Goal: Task Accomplishment & Management: Manage account settings

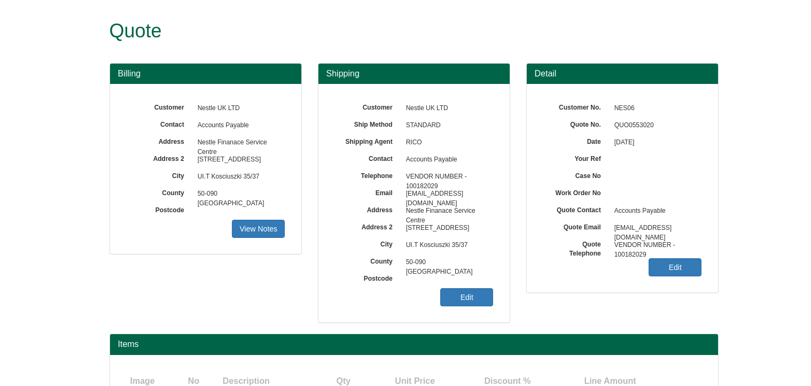
scroll to position [93, 0]
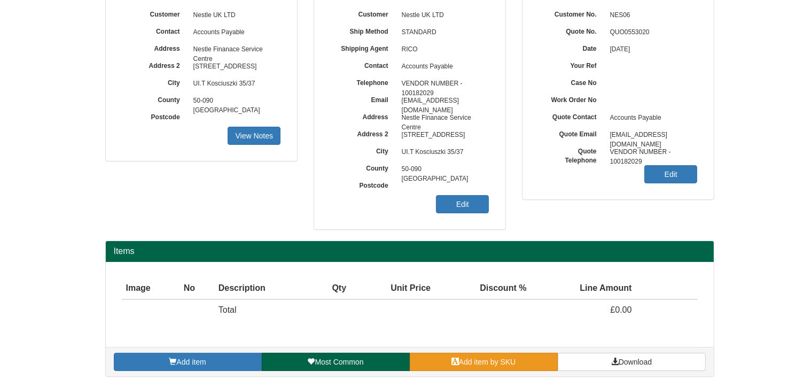
click at [513, 358] on span "Add item by SKU" at bounding box center [487, 362] width 57 height 9
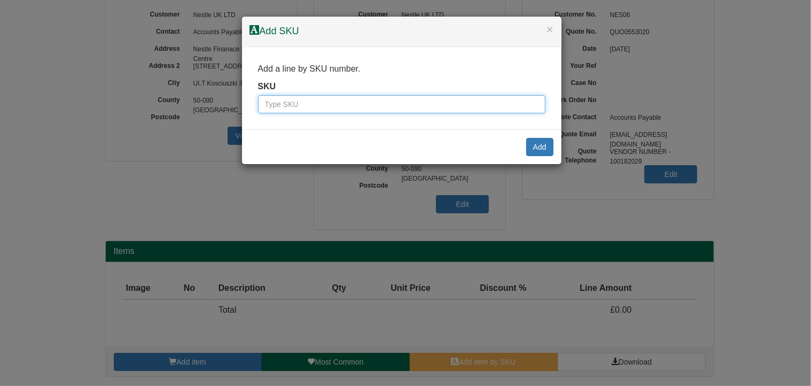
paste input "9745020"
type input "9745020"
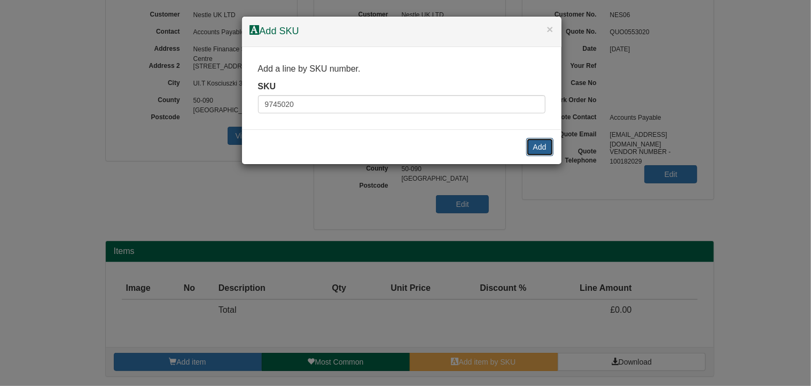
click at [545, 144] on button "Add" at bounding box center [539, 147] width 27 height 18
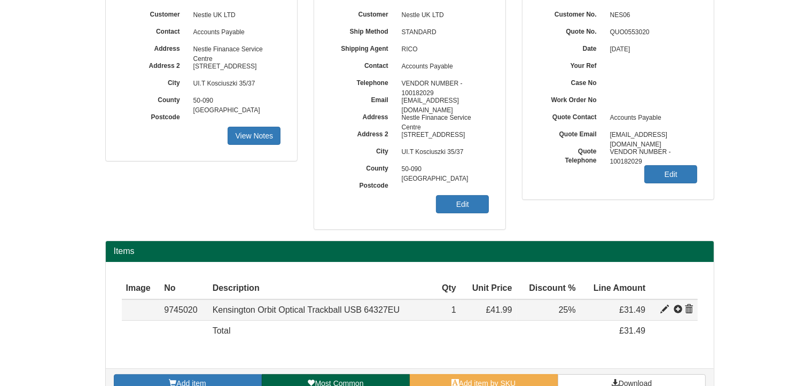
click at [663, 306] on span at bounding box center [665, 309] width 9 height 9
type input "Kensington Orbit Optical Trackball USB 64327EU"
type input "Black/Silver"
type input "24.45"
type input "41.99"
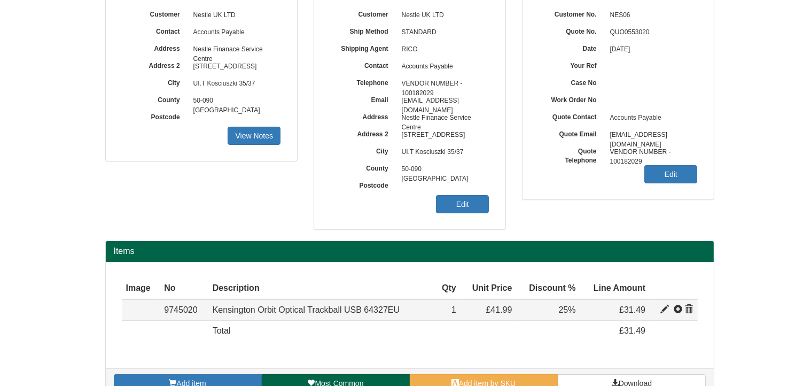
type input "41.99"
type input "1"
type input "25.00"
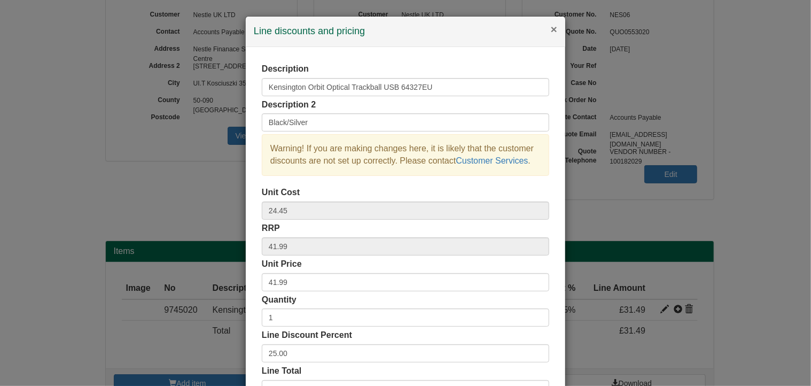
click at [552, 28] on button "×" at bounding box center [554, 29] width 6 height 11
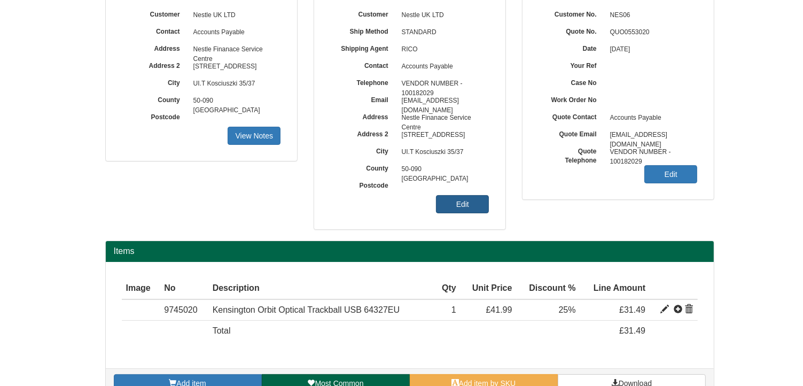
click at [464, 203] on link "Edit" at bounding box center [462, 204] width 53 height 18
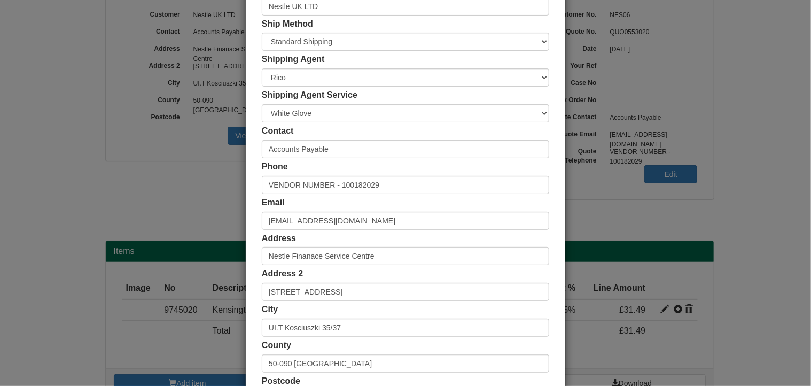
scroll to position [205, 0]
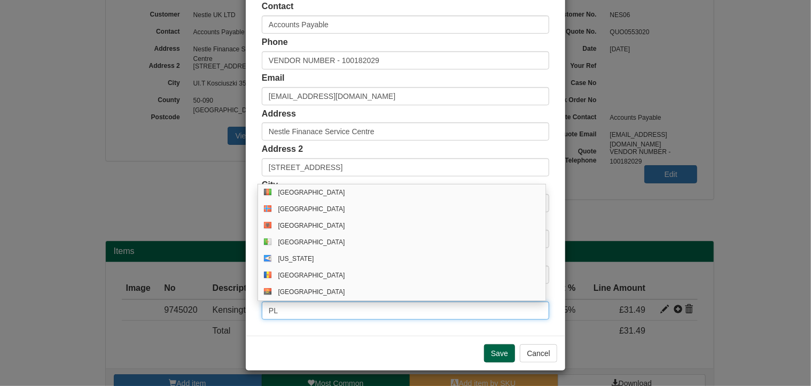
click at [291, 311] on input "PL" at bounding box center [406, 310] width 288 height 18
drag, startPoint x: 284, startPoint y: 310, endPoint x: 239, endPoint y: 304, distance: 45.9
click at [241, 304] on div "× Shipping Customer Name Nestle UK LTD Ship Method Free of Charge £5 Flat Rate …" at bounding box center [405, 193] width 811 height 386
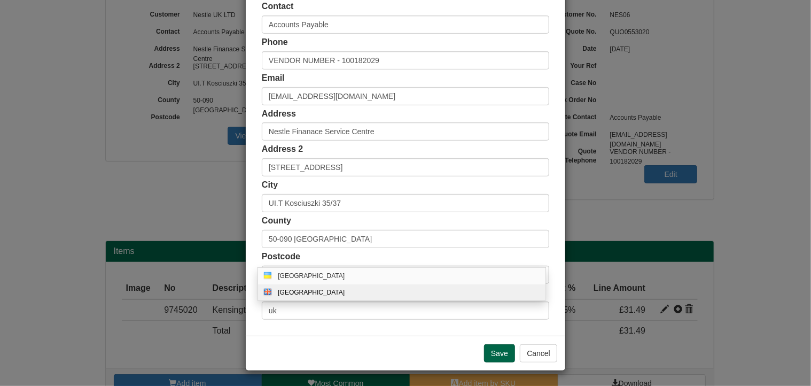
click at [288, 291] on div "[GEOGRAPHIC_DATA]" at bounding box center [412, 293] width 269 height 8
type input "GB"
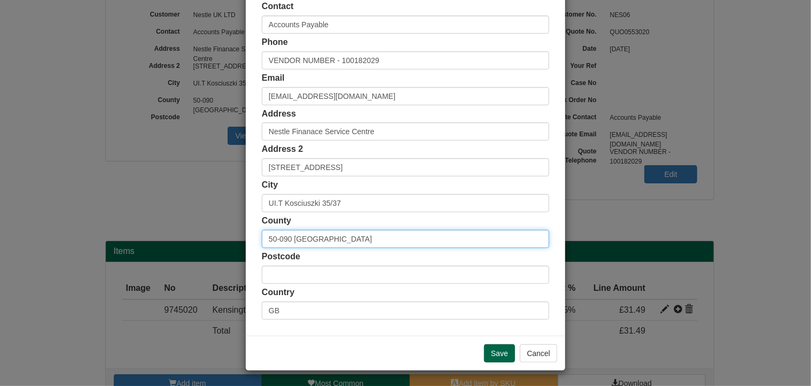
drag, startPoint x: 346, startPoint y: 245, endPoint x: 204, endPoint y: 222, distance: 144.0
click at [204, 222] on div "× Shipping Customer Name Nestle UK LTD Ship Method Free of Charge £5 Flat Rate …" at bounding box center [405, 193] width 811 height 386
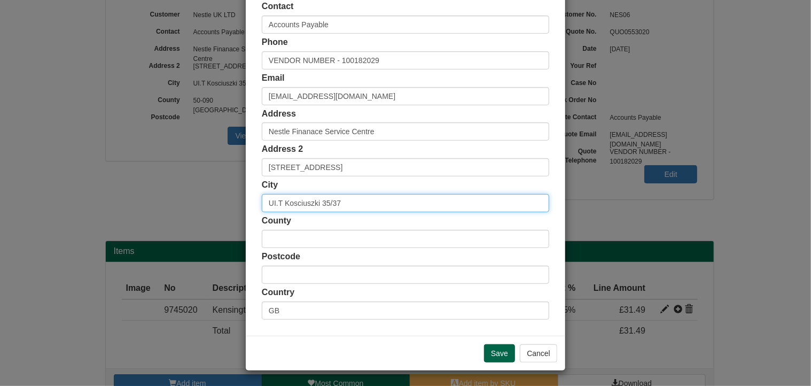
drag, startPoint x: 372, startPoint y: 202, endPoint x: 140, endPoint y: 208, distance: 232.6
click at [140, 208] on div "× Shipping Customer Name Nestle UK LTD Ship Method Free of Charge £5 Flat Rate …" at bounding box center [405, 193] width 811 height 386
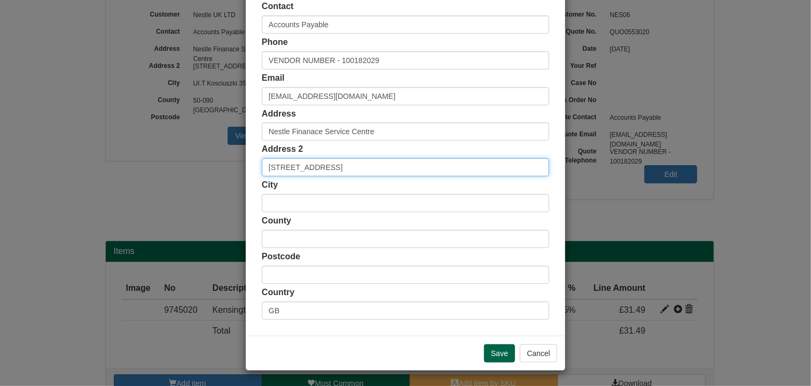
drag, startPoint x: 381, startPoint y: 168, endPoint x: 164, endPoint y: 162, distance: 217.1
click at [164, 162] on div "× Shipping Customer Name Nestle UK LTD Ship Method Free of Charge £5 Flat Rate …" at bounding box center [405, 193] width 811 height 386
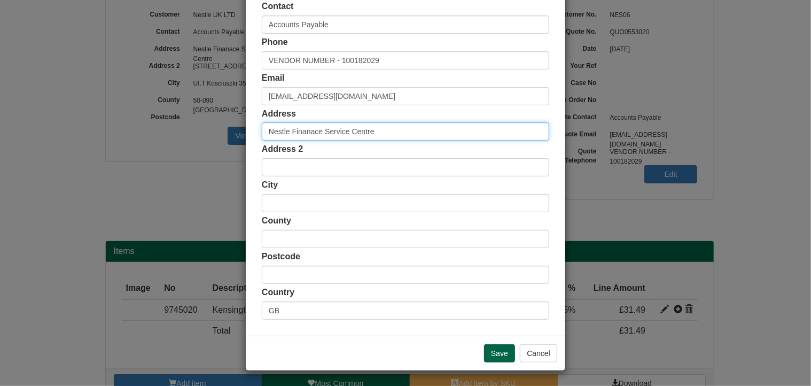
drag, startPoint x: 279, startPoint y: 131, endPoint x: 188, endPoint y: 127, distance: 91.5
click at [188, 127] on div "× Shipping Customer Name Nestle UK LTD Ship Method Free of Charge £5 Flat Rate …" at bounding box center [405, 193] width 811 height 386
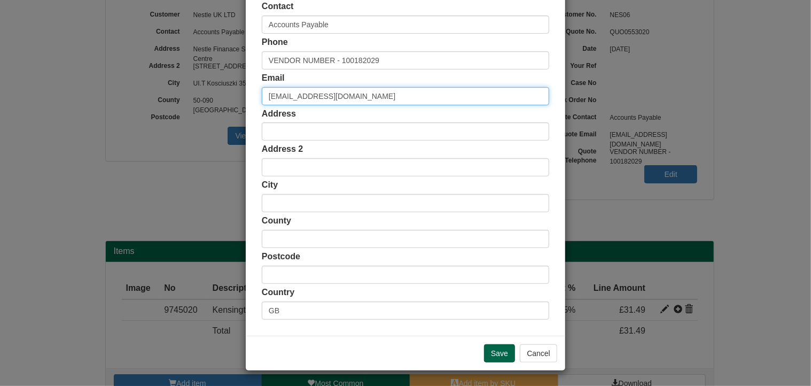
drag, startPoint x: 421, startPoint y: 97, endPoint x: 205, endPoint y: 90, distance: 216.0
click at [205, 90] on div "× Shipping Customer Name Nestle UK LTD Ship Method Free of Charge £5 Flat Rate …" at bounding box center [405, 193] width 811 height 386
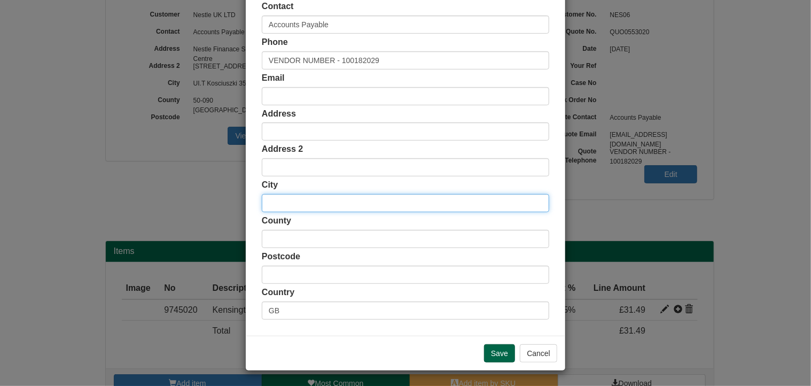
click at [272, 205] on input "text" at bounding box center [406, 203] width 288 height 18
type input "York"
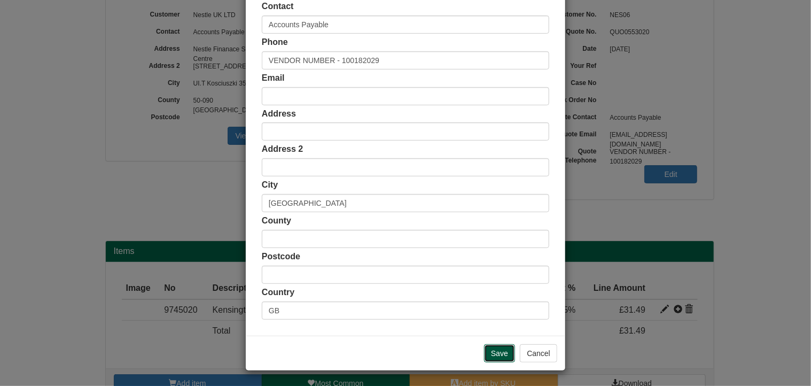
click at [497, 354] on input "Save" at bounding box center [499, 353] width 31 height 18
click at [497, 351] on input "Save" at bounding box center [499, 353] width 31 height 18
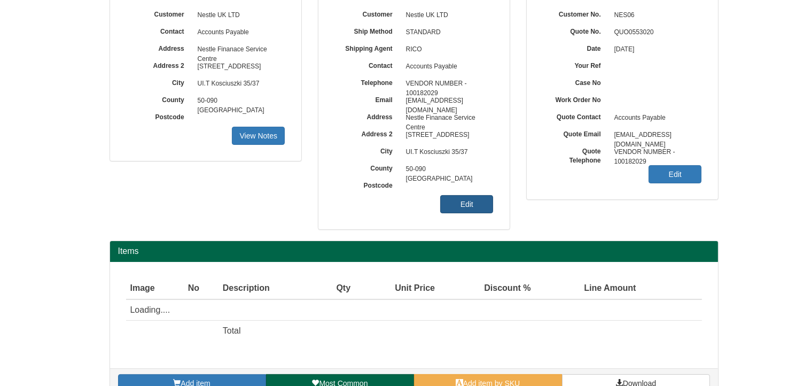
scroll to position [93, 0]
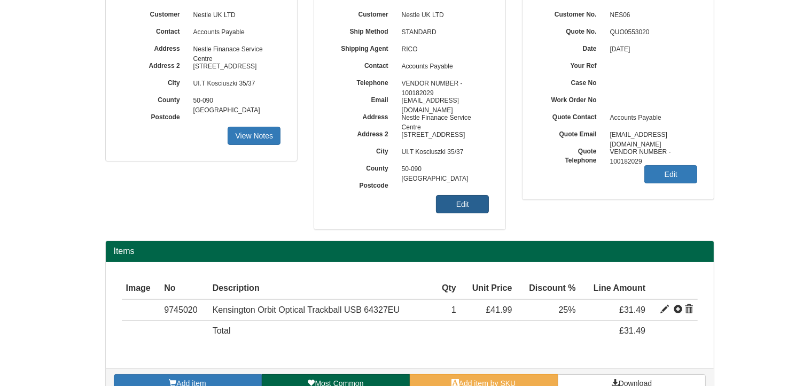
click at [466, 204] on link "Edit" at bounding box center [462, 204] width 53 height 18
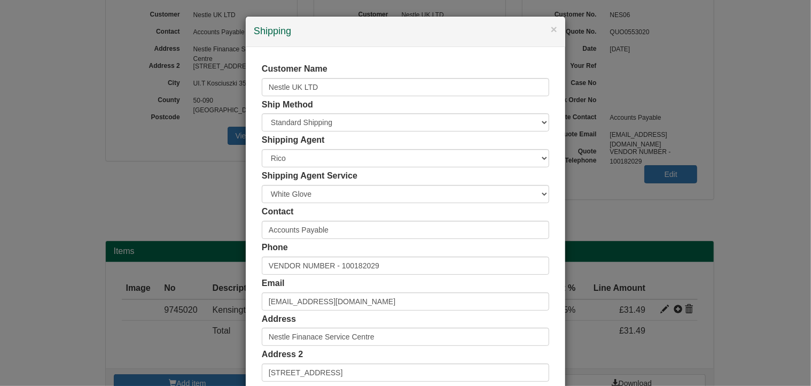
scroll to position [205, 0]
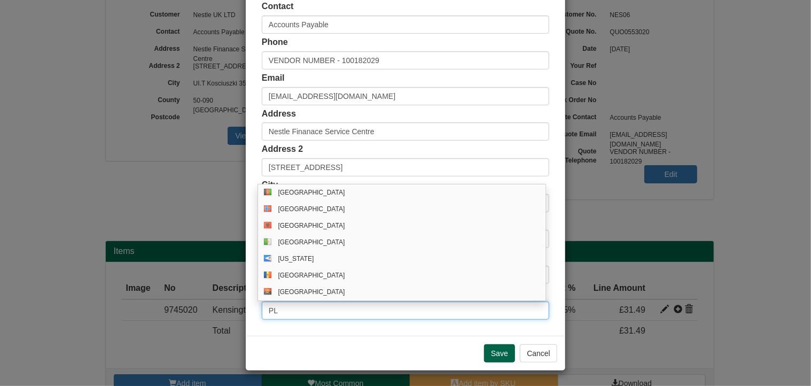
click at [295, 311] on input "PL" at bounding box center [406, 310] width 288 height 18
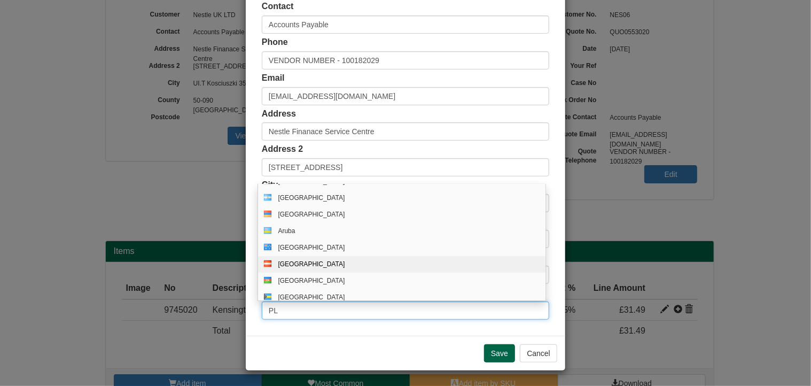
scroll to position [0, 0]
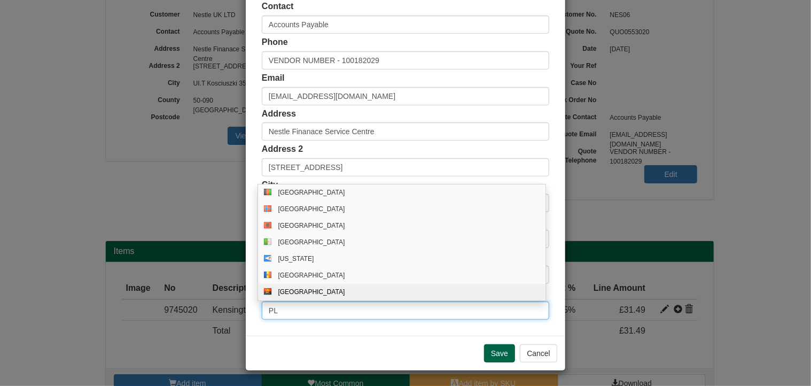
drag, startPoint x: 269, startPoint y: 314, endPoint x: 204, endPoint y: 313, distance: 65.2
click at [204, 313] on div "× Shipping Customer Name Nestle UK LTD Ship Method Free of Charge £5 Flat Rate …" at bounding box center [405, 193] width 811 height 386
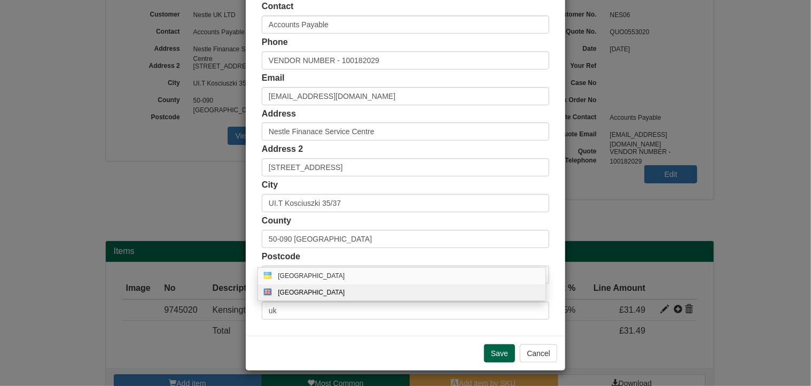
click at [303, 290] on div "[GEOGRAPHIC_DATA]" at bounding box center [412, 293] width 269 height 8
type input "GB"
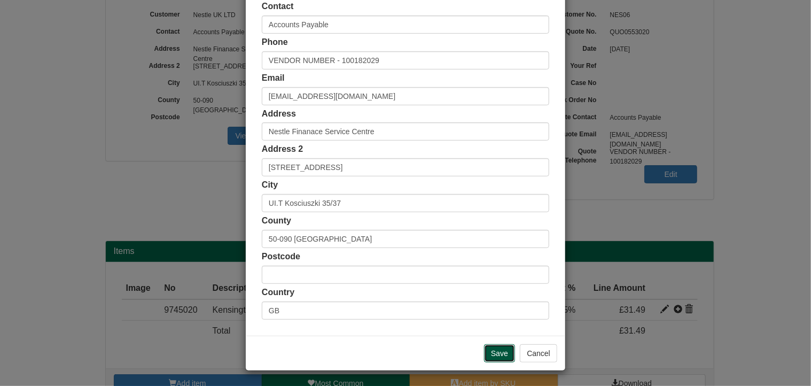
click at [498, 354] on input "Save" at bounding box center [499, 353] width 31 height 18
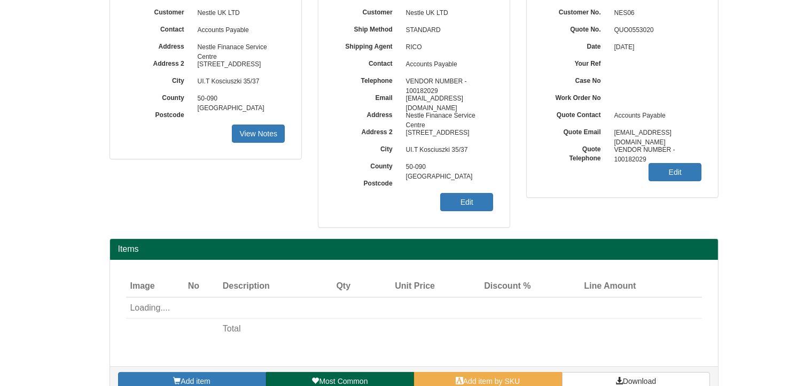
scroll to position [114, 0]
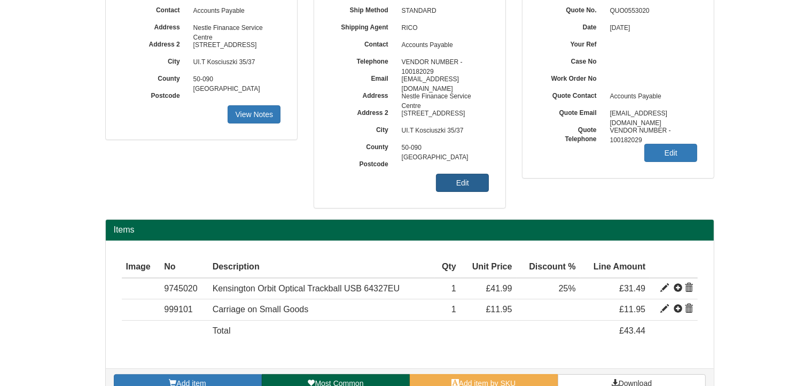
click at [466, 184] on link "Edit" at bounding box center [462, 183] width 53 height 18
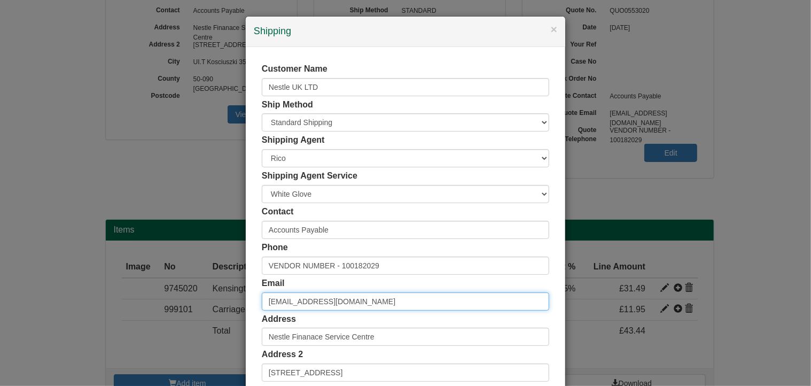
drag, startPoint x: 448, startPoint y: 293, endPoint x: 190, endPoint y: 300, distance: 257.7
click at [190, 300] on div "× Shipping Customer Name Nestle UK LTD Ship Method Free of Charge £5 Flat Rate …" at bounding box center [405, 193] width 811 height 386
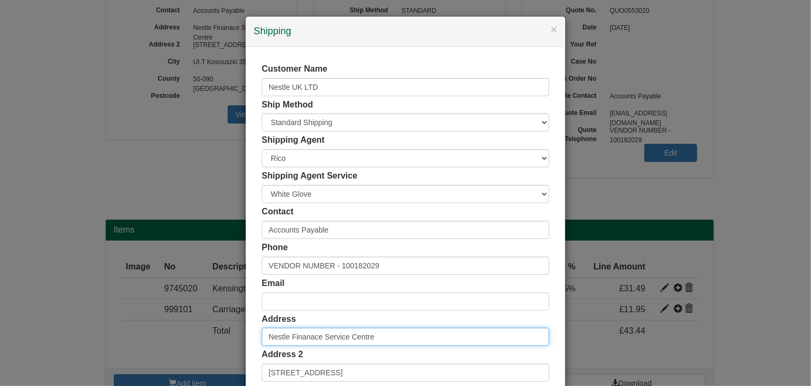
drag, startPoint x: 396, startPoint y: 332, endPoint x: 98, endPoint y: 332, distance: 297.2
click at [98, 332] on div "× Shipping Customer Name Nestle UK LTD Ship Method Free of Charge £5 Flat Rate …" at bounding box center [405, 193] width 811 height 386
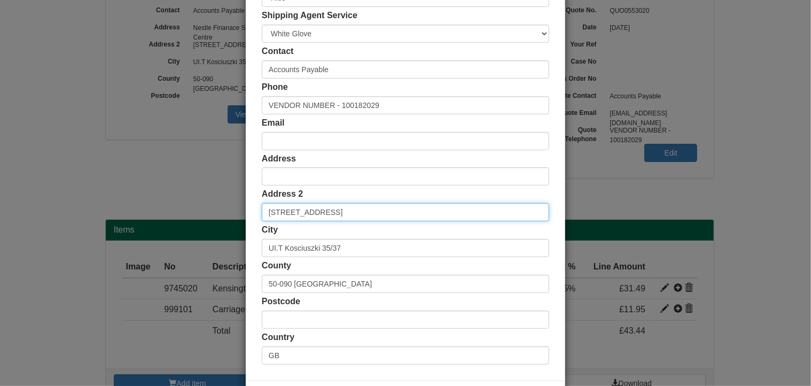
drag, startPoint x: 379, startPoint y: 217, endPoint x: 150, endPoint y: 221, distance: 229.3
click at [112, 223] on div "× Shipping Customer Name Nestle UK LTD Ship Method Free of Charge £5 Flat Rate …" at bounding box center [405, 193] width 811 height 386
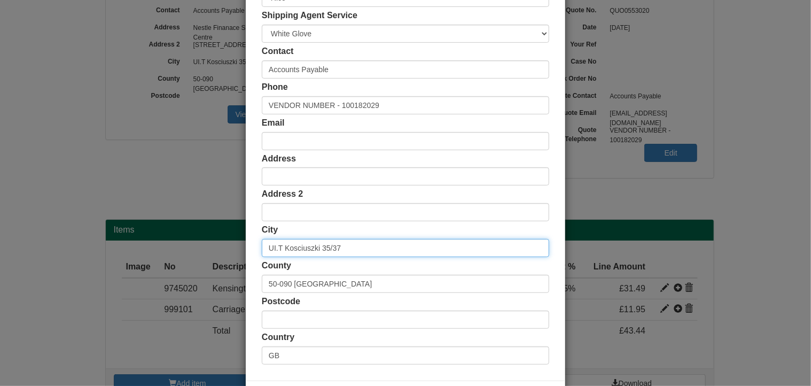
drag, startPoint x: 354, startPoint y: 244, endPoint x: 269, endPoint y: 268, distance: 88.3
click at [146, 250] on div "× Shipping Customer Name Nestle UK LTD Ship Method Free of Charge £5 Flat Rate …" at bounding box center [405, 193] width 811 height 386
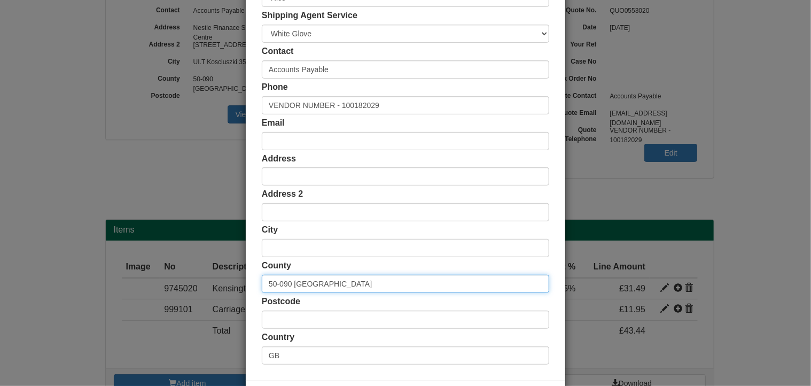
drag, startPoint x: 358, startPoint y: 289, endPoint x: 132, endPoint y: 292, distance: 226.1
click at [132, 292] on div "× Shipping Customer Name Nestle UK LTD Ship Method Free of Charge £5 Flat Rate …" at bounding box center [405, 193] width 811 height 386
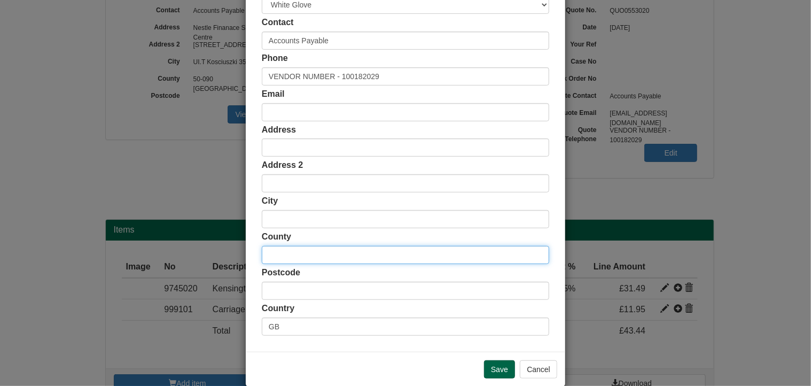
scroll to position [205, 0]
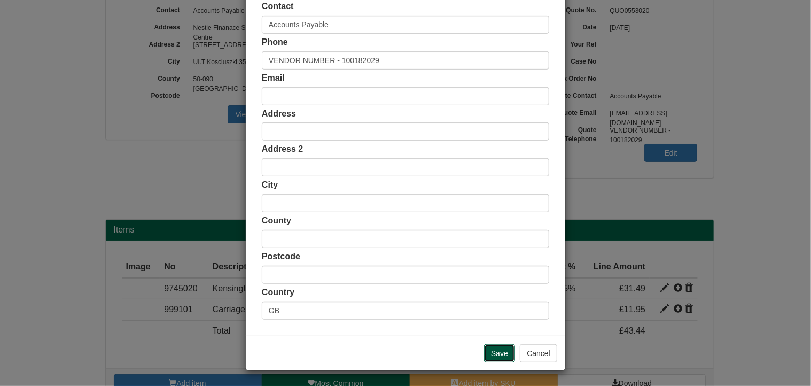
click at [496, 356] on input "Save" at bounding box center [499, 353] width 31 height 18
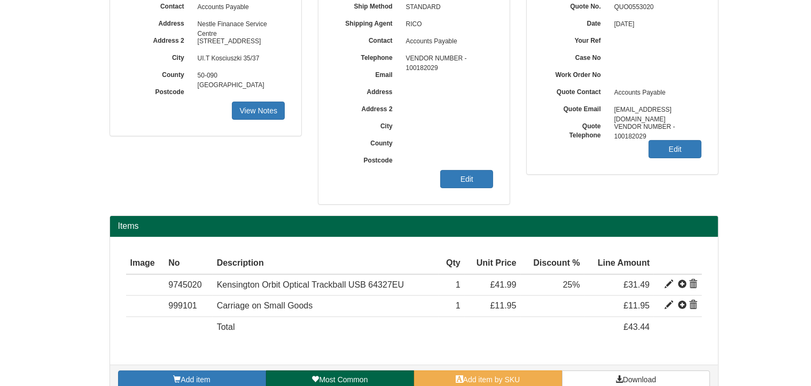
scroll to position [135, 0]
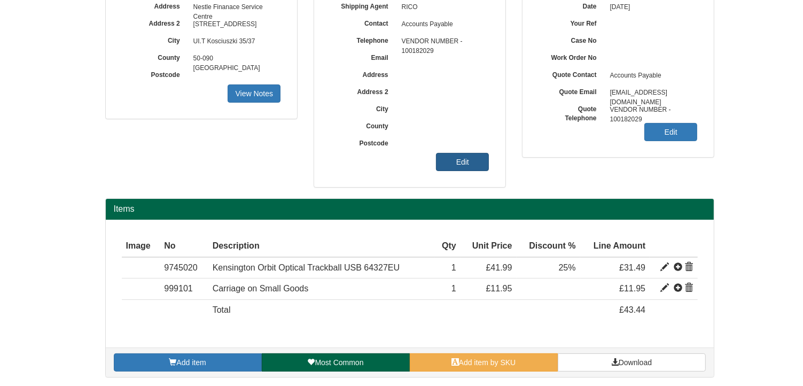
click at [473, 159] on link "Edit" at bounding box center [462, 162] width 53 height 18
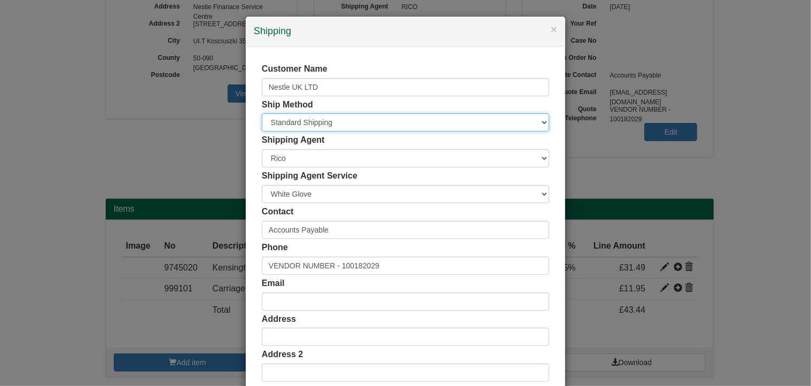
click at [288, 123] on select "Free of Charge £5 Flat Rate £7.50 Flat Rate £10 Flat Rate BESPOKE2 BESPOKE3 BES…" at bounding box center [406, 122] width 288 height 18
select select "BESPOKE9"
click at [262, 113] on select "Free of Charge £5 Flat Rate £7.50 Flat Rate £10 Flat Rate BESPOKE2 BESPOKE3 BES…" at bounding box center [406, 122] width 288 height 18
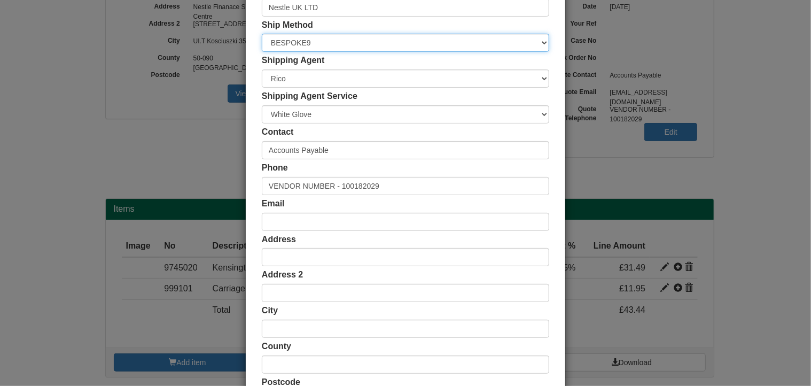
scroll to position [205, 0]
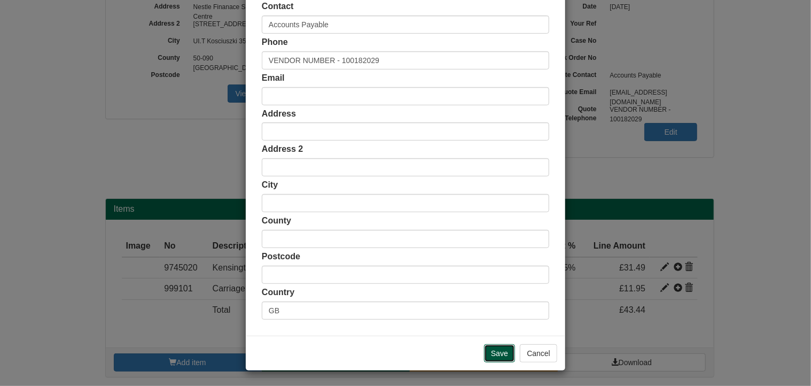
click at [500, 351] on input "Save" at bounding box center [499, 353] width 31 height 18
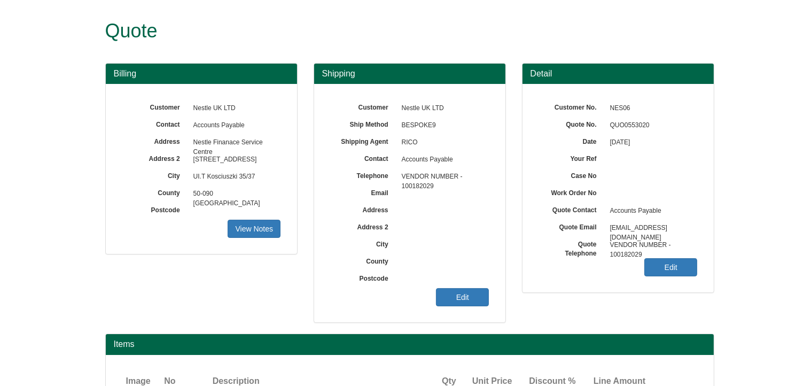
scroll to position [135, 0]
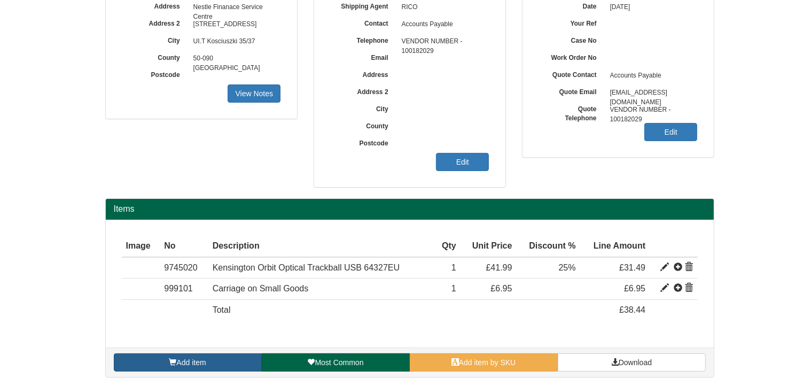
click at [227, 360] on link "Add item" at bounding box center [188, 362] width 148 height 18
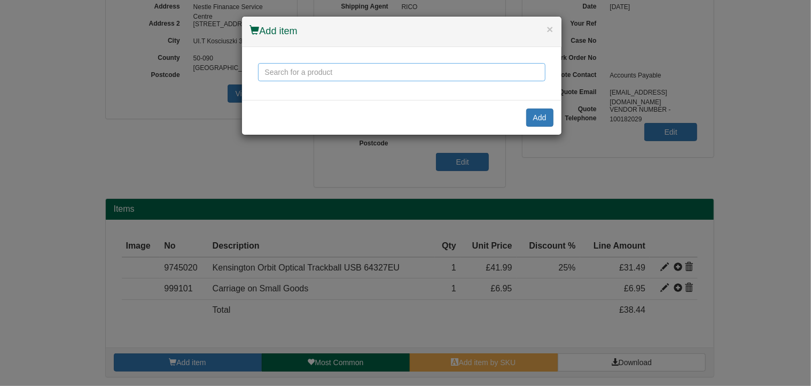
click at [292, 72] on input "text" at bounding box center [402, 72] width 288 height 18
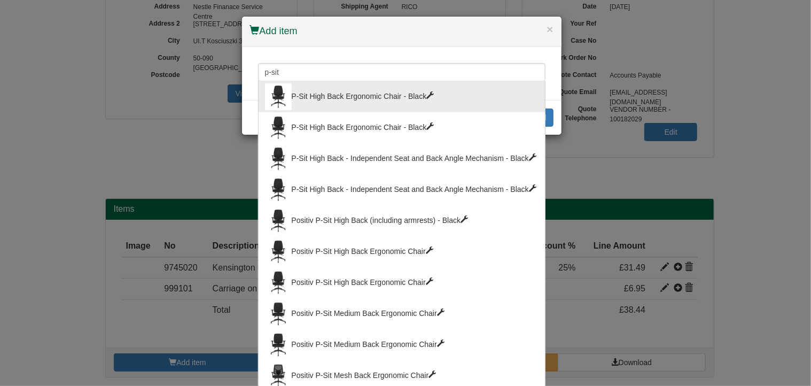
click at [319, 91] on div "P-Sit High Back Ergonomic Chair - Black" at bounding box center [402, 96] width 274 height 27
type input "P-Sit High Back Ergonomic Chair - Black"
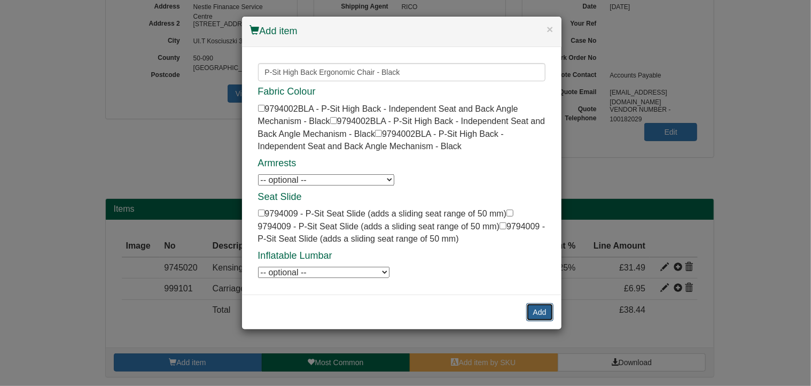
click at [540, 305] on button "Add" at bounding box center [539, 312] width 27 height 18
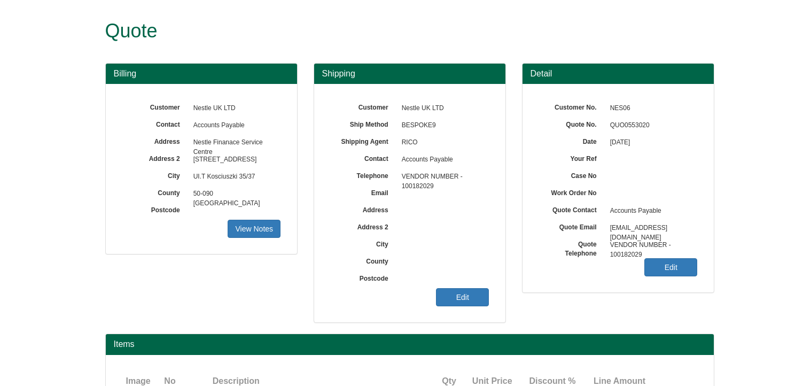
scroll to position [131, 0]
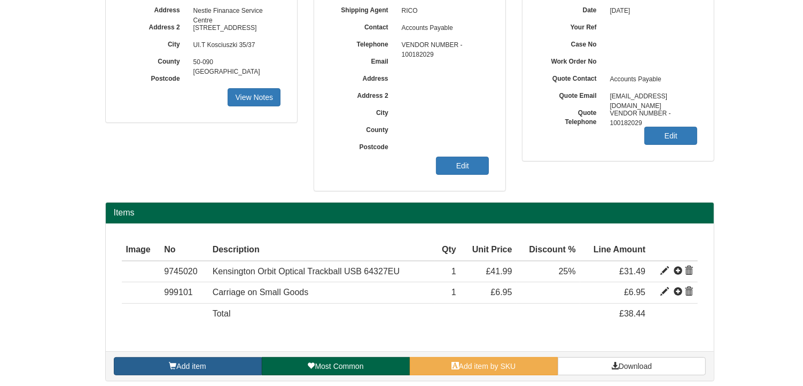
click at [218, 364] on link "Add item" at bounding box center [188, 366] width 148 height 18
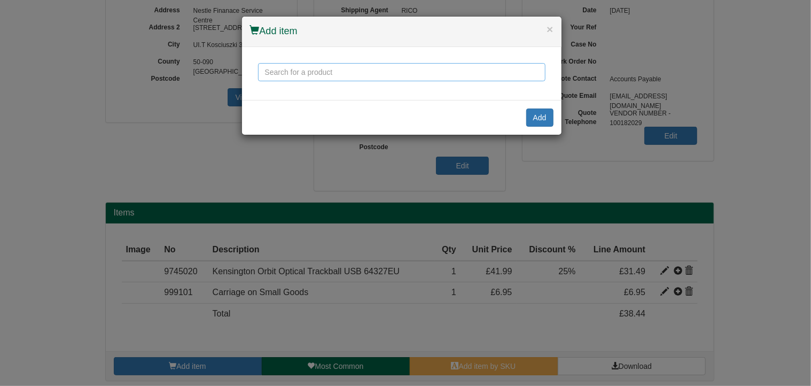
click at [291, 76] on input "text" at bounding box center [402, 72] width 288 height 18
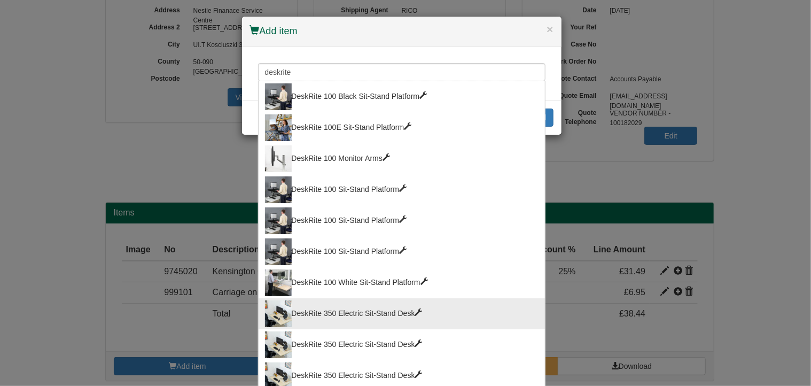
click at [363, 312] on div "DeskRite 350 Electric Sit-Stand Desk" at bounding box center [402, 313] width 274 height 27
type input "DeskRite 350 Electric Sit-Stand Desk"
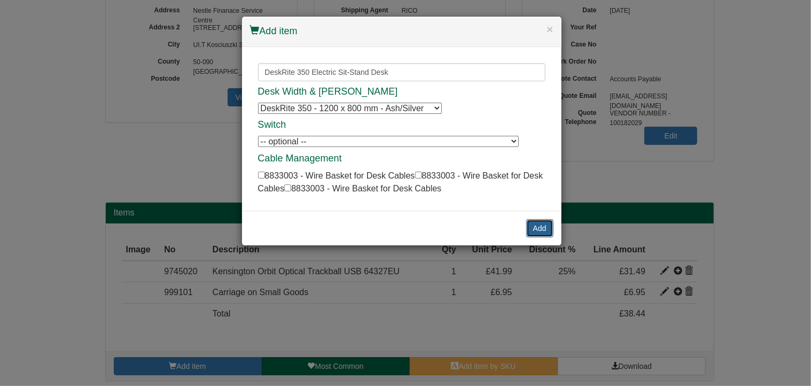
click at [538, 225] on button "Add" at bounding box center [539, 228] width 27 height 18
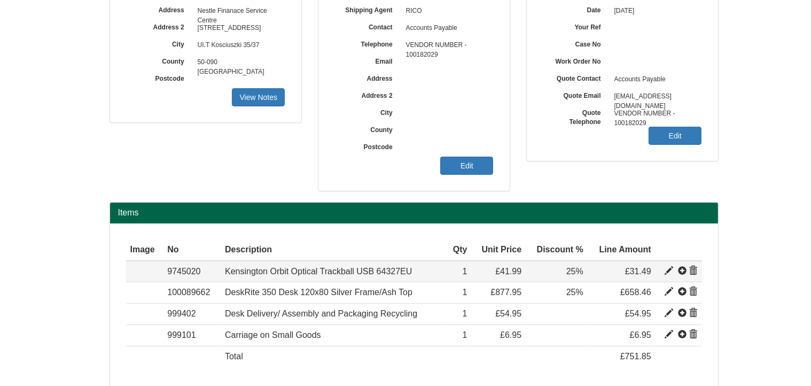
scroll to position [177, 0]
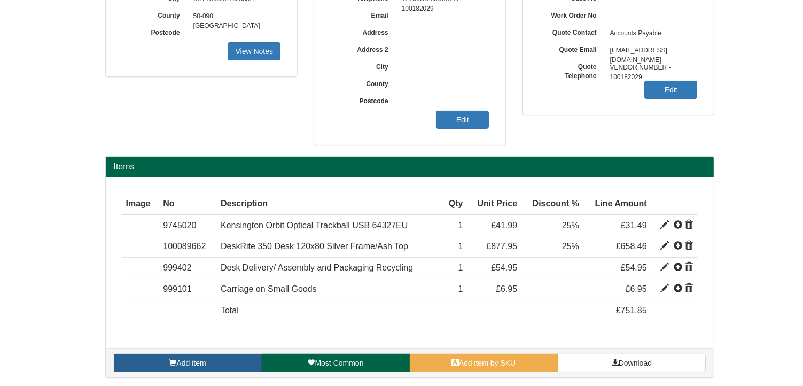
click at [246, 359] on link "Add item" at bounding box center [188, 363] width 148 height 18
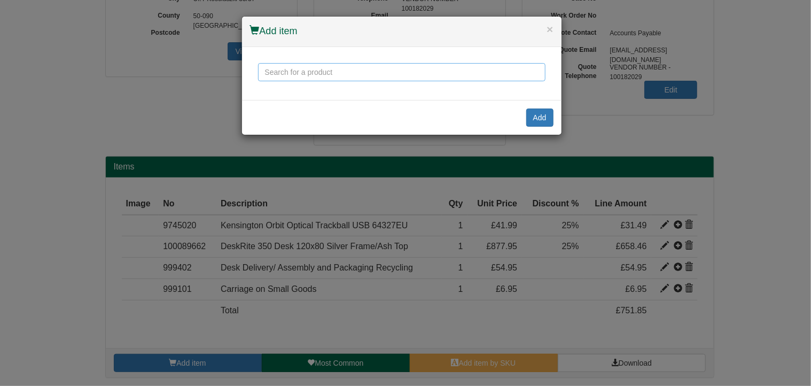
click at [352, 75] on input "text" at bounding box center [402, 72] width 288 height 18
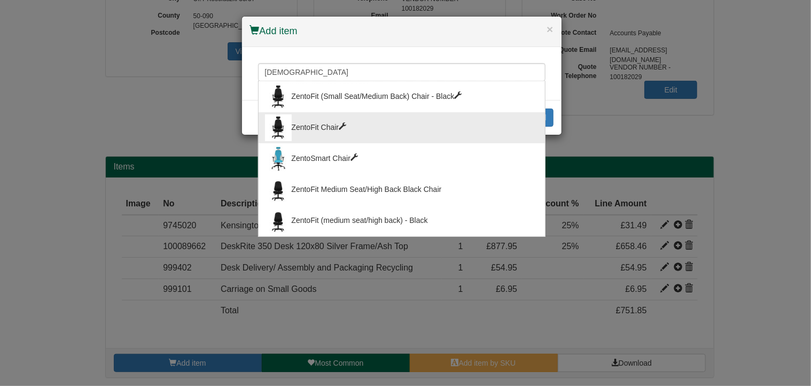
click at [337, 126] on div "ZentoFit Chair" at bounding box center [402, 127] width 274 height 27
type input "ZentoFit Chair"
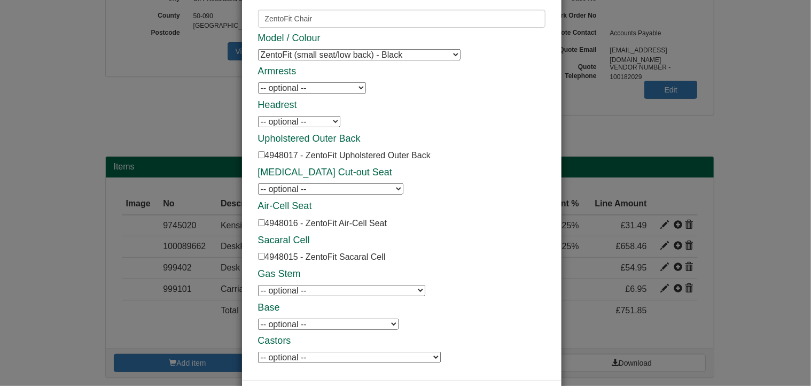
scroll to position [97, 0]
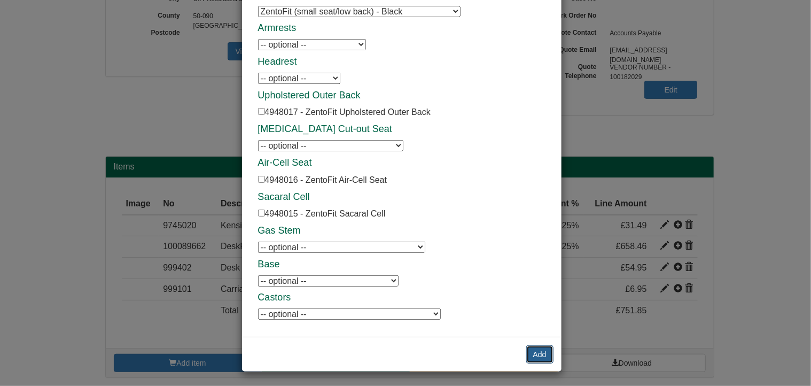
click at [536, 351] on button "Add" at bounding box center [539, 354] width 27 height 18
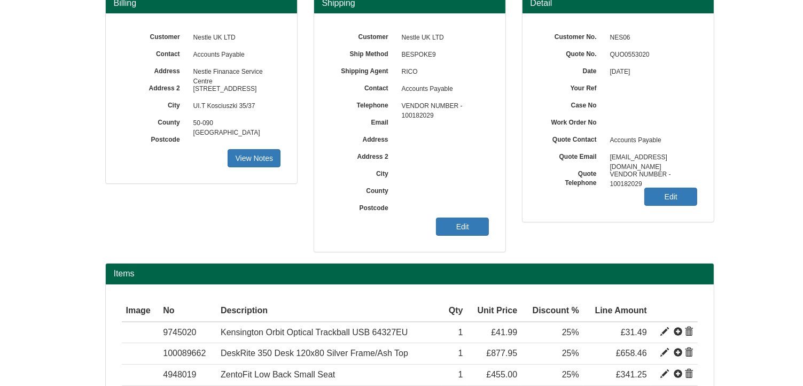
scroll to position [124, 0]
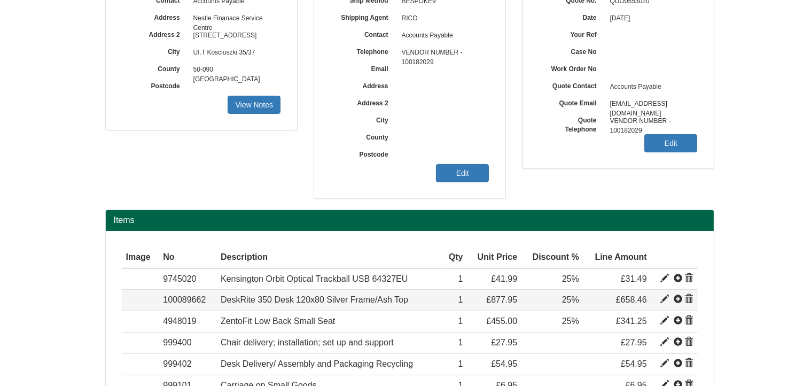
click at [685, 298] on span at bounding box center [689, 299] width 9 height 9
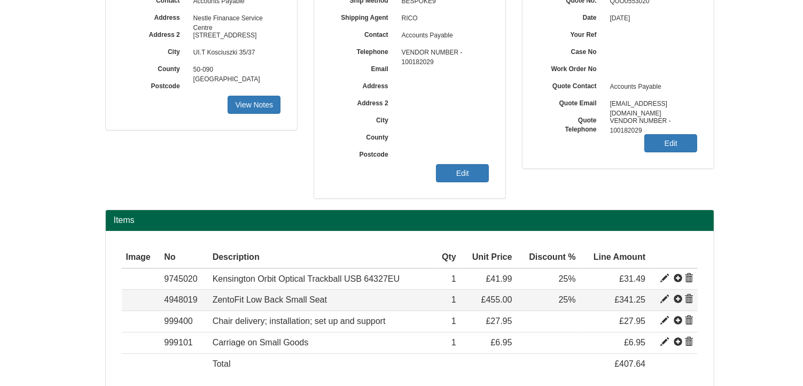
click at [690, 299] on span at bounding box center [689, 299] width 9 height 9
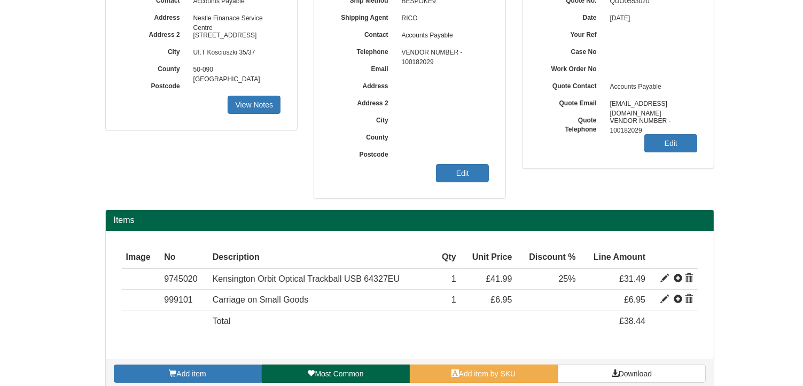
scroll to position [135, 0]
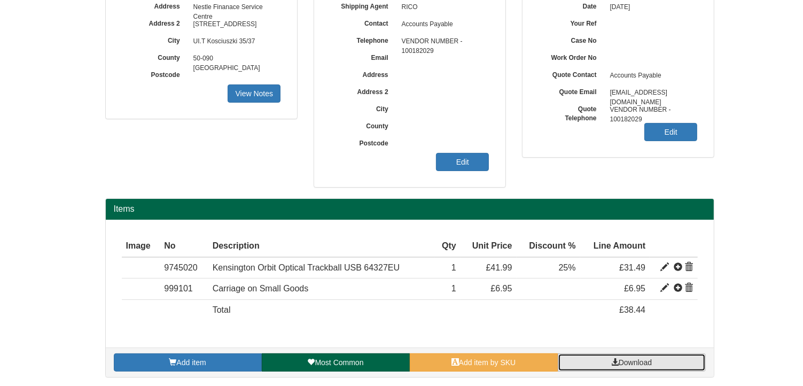
click at [645, 360] on span "Download" at bounding box center [635, 362] width 33 height 9
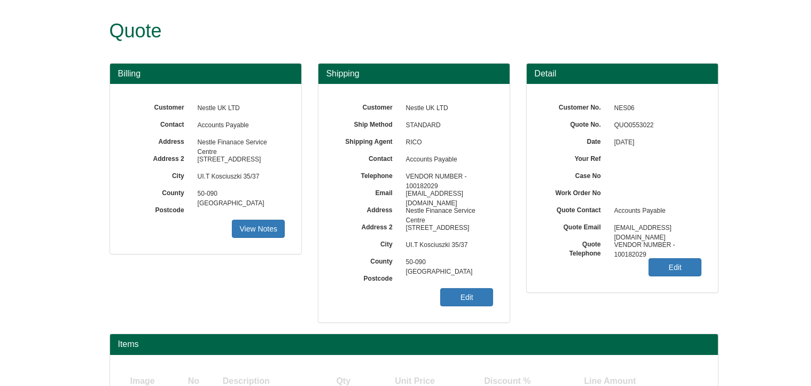
scroll to position [93, 0]
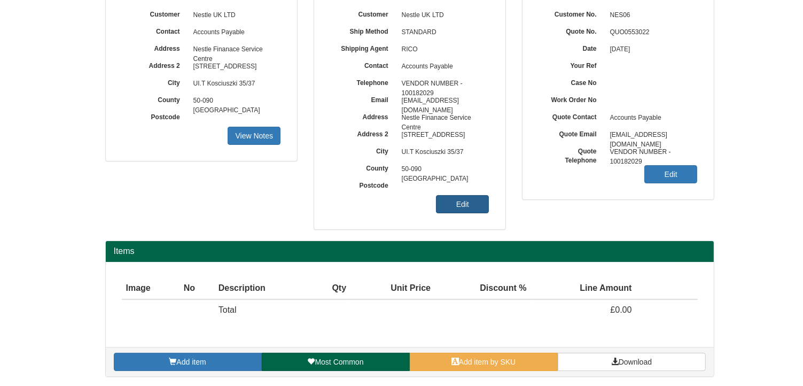
click at [469, 202] on link "Edit" at bounding box center [462, 204] width 53 height 18
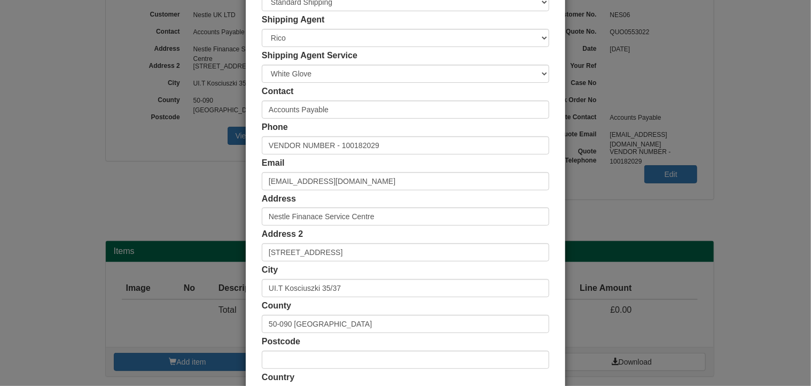
scroll to position [205, 0]
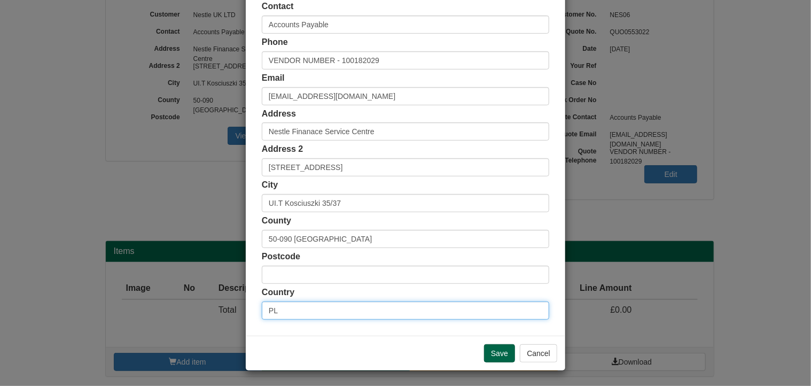
click at [329, 309] on input "PL" at bounding box center [406, 310] width 288 height 18
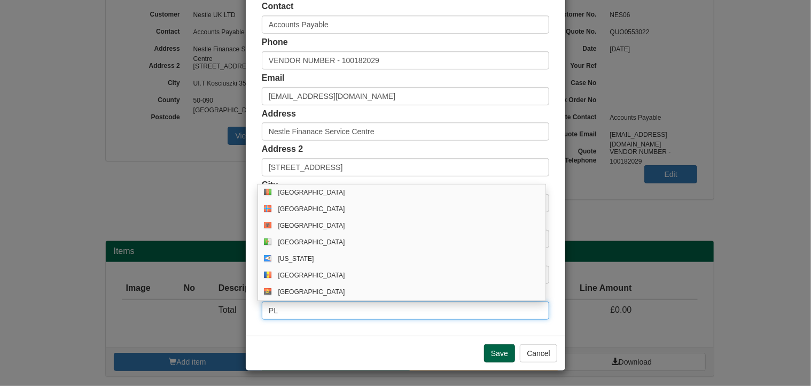
type input "P"
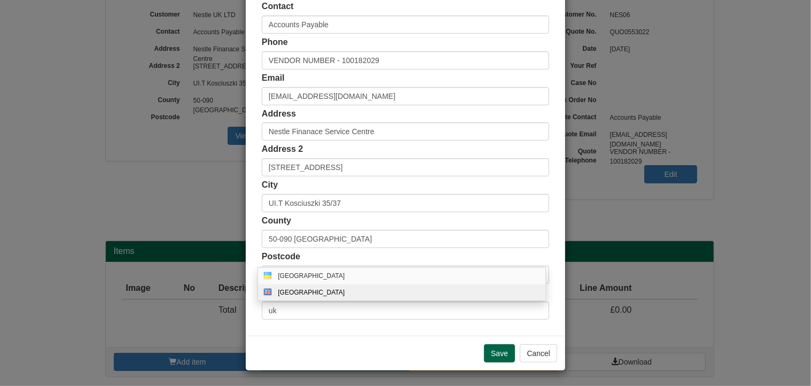
click at [303, 289] on div "[GEOGRAPHIC_DATA]" at bounding box center [412, 293] width 269 height 8
type input "GB"
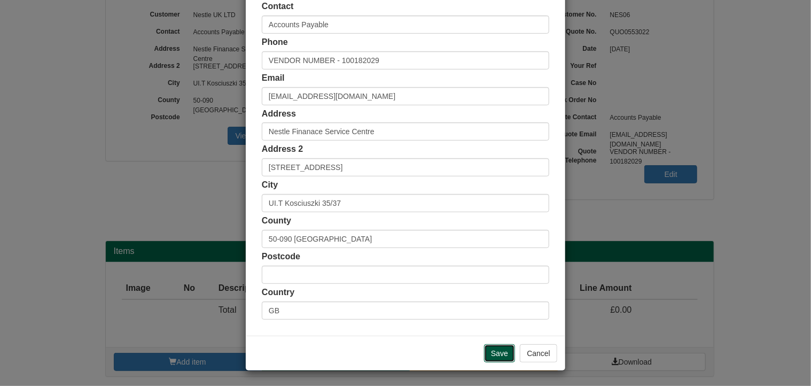
click at [496, 351] on input "Save" at bounding box center [499, 353] width 31 height 18
click at [492, 349] on input "Save" at bounding box center [499, 353] width 31 height 18
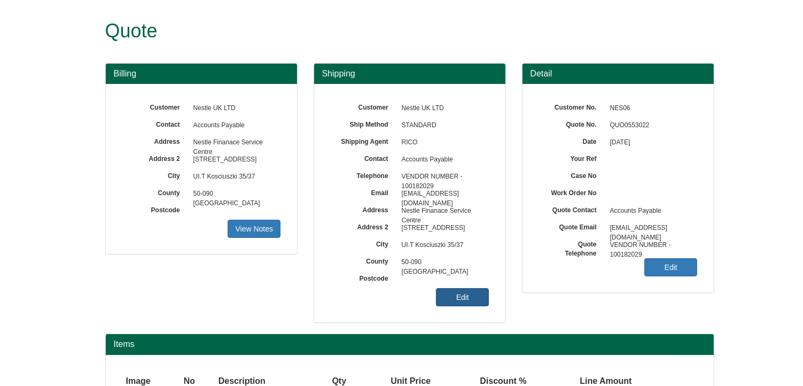
click at [464, 292] on link "Edit" at bounding box center [462, 297] width 53 height 18
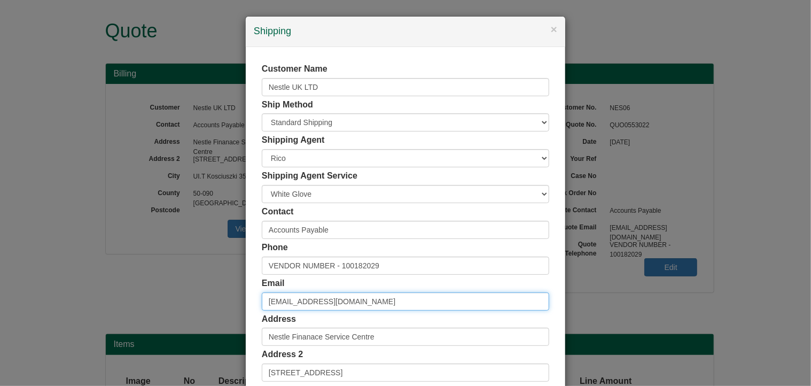
drag, startPoint x: 421, startPoint y: 304, endPoint x: 179, endPoint y: 305, distance: 242.1
click at [179, 305] on div "× Shipping Customer Name Nestle UK LTD Ship Method Free of Charge £5 Flat Rate …" at bounding box center [405, 193] width 811 height 386
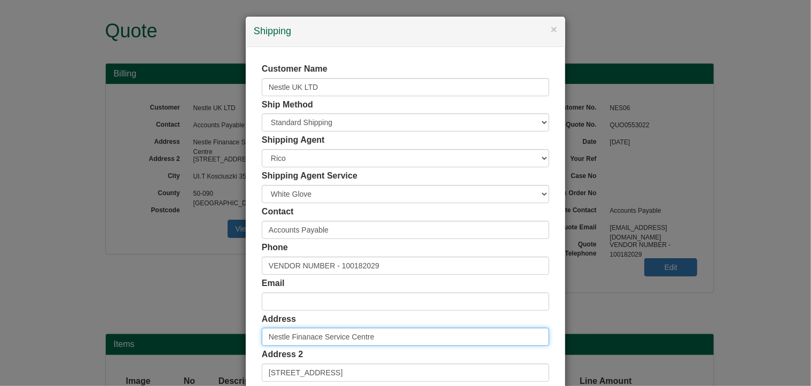
drag, startPoint x: 384, startPoint y: 336, endPoint x: 199, endPoint y: 332, distance: 185.0
click at [199, 332] on div "× Shipping Customer Name Nestle UK LTD Ship Method Free of Charge £5 Flat Rate …" at bounding box center [405, 193] width 811 height 386
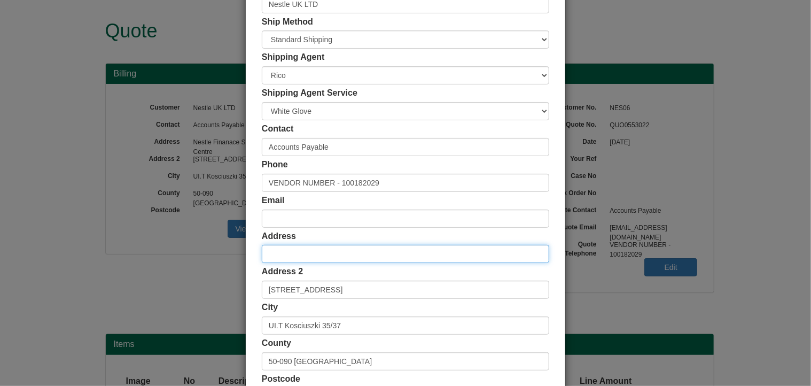
scroll to position [205, 0]
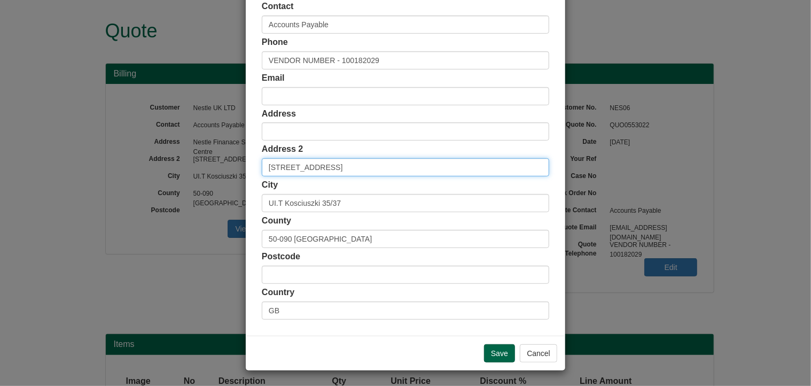
drag, startPoint x: 335, startPoint y: 165, endPoint x: 182, endPoint y: 184, distance: 154.1
click at [137, 171] on div "× Shipping Customer Name Nestle UK LTD Ship Method Free of Charge £5 Flat Rate …" at bounding box center [405, 193] width 811 height 386
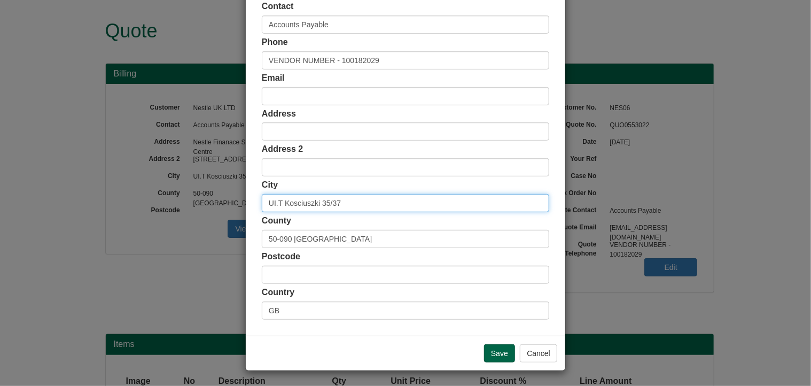
drag, startPoint x: 350, startPoint y: 205, endPoint x: 236, endPoint y: 212, distance: 114.1
click at [157, 204] on div "× Shipping Customer Name Nestle UK LTD Ship Method Free of Charge £5 Flat Rate …" at bounding box center [405, 193] width 811 height 386
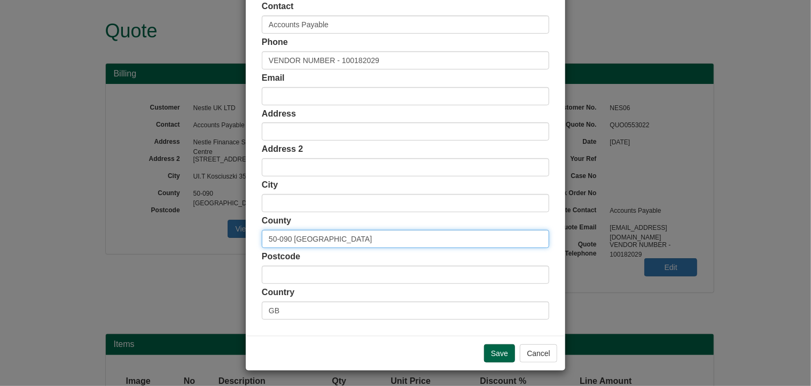
drag, startPoint x: 213, startPoint y: 238, endPoint x: 149, endPoint y: 240, distance: 64.2
click at [149, 240] on div "× Shipping Customer Name Nestle UK LTD Ship Method Free of Charge £5 Flat Rate …" at bounding box center [405, 193] width 811 height 386
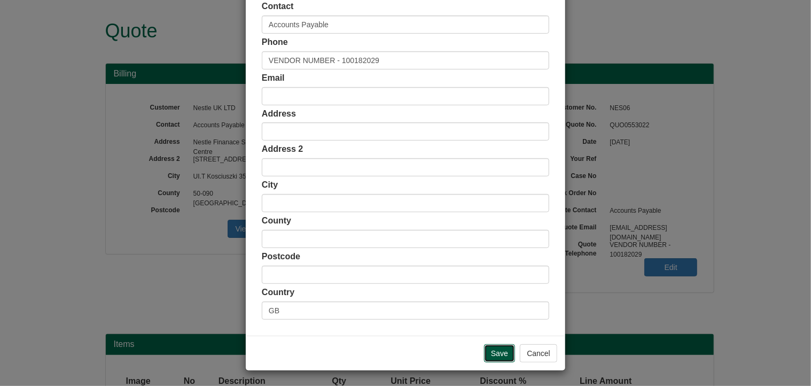
click at [501, 346] on input "Save" at bounding box center [499, 353] width 31 height 18
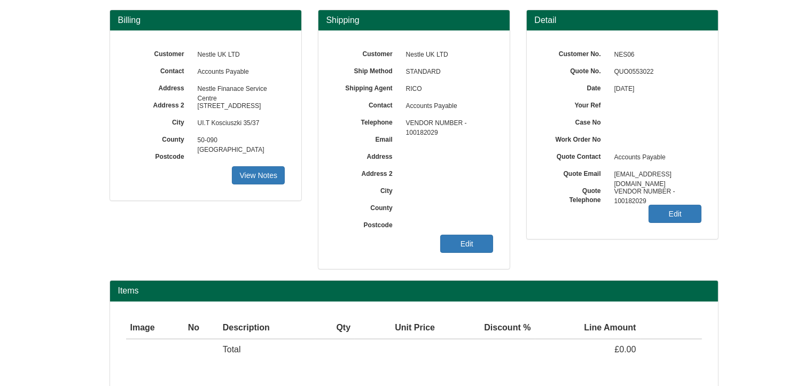
scroll to position [93, 0]
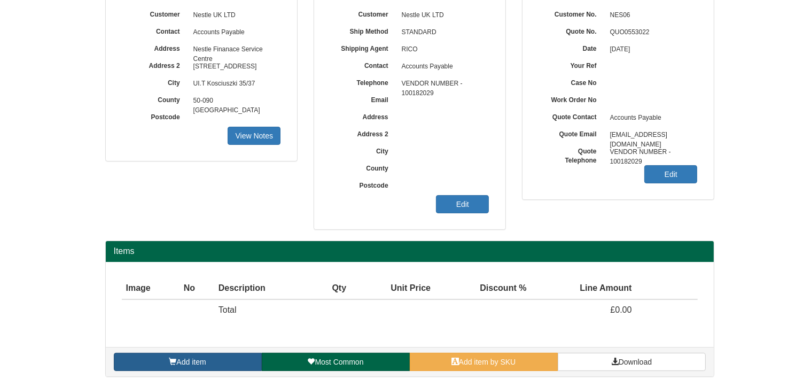
click at [216, 360] on link "Add item" at bounding box center [188, 362] width 148 height 18
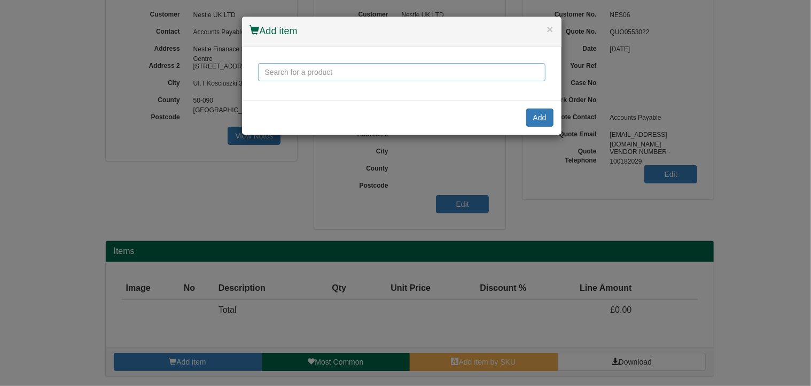
click at [292, 69] on input "text" at bounding box center [402, 72] width 288 height 18
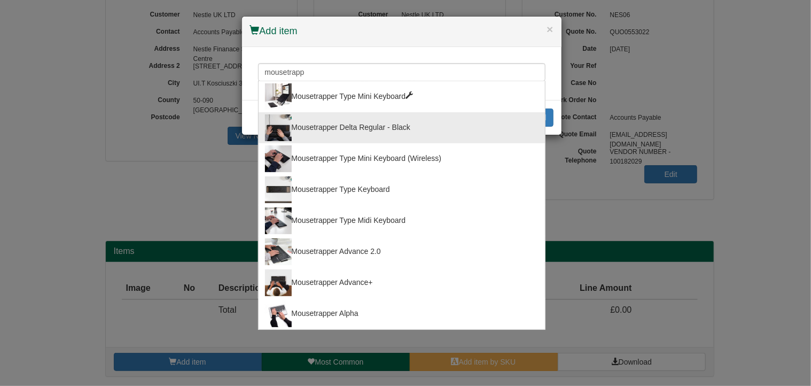
click at [342, 126] on div "Mousetrapper Delta Regular - Black" at bounding box center [402, 127] width 274 height 27
type input "Mousetrapper Delta Regular - Black"
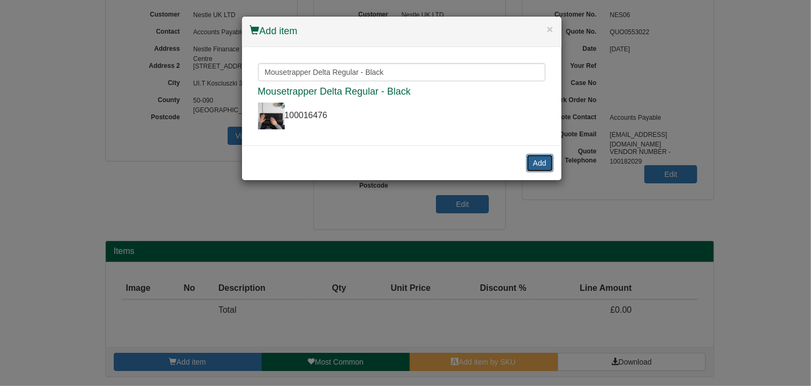
click at [541, 160] on button "Add" at bounding box center [539, 163] width 27 height 18
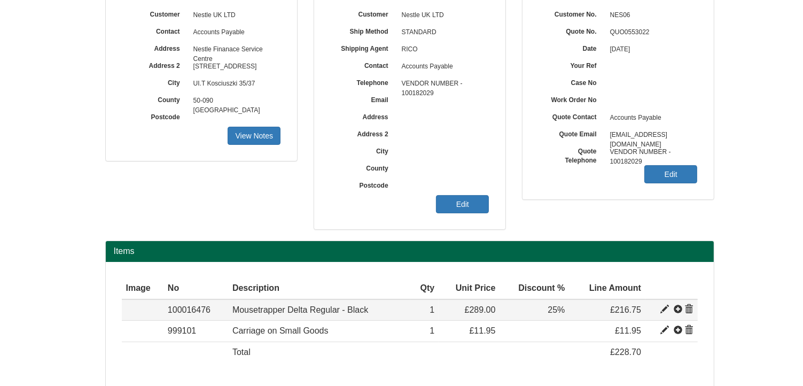
click at [664, 306] on span at bounding box center [665, 309] width 9 height 9
type input "Mousetrapper Delta Regular - Black"
type input "144.76"
type input "289.00"
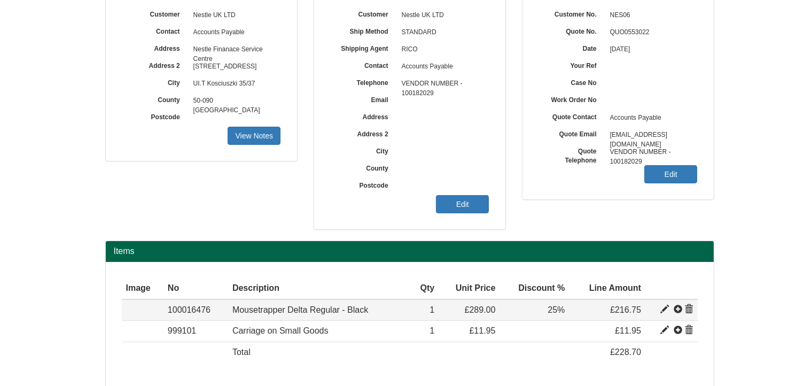
type input "1"
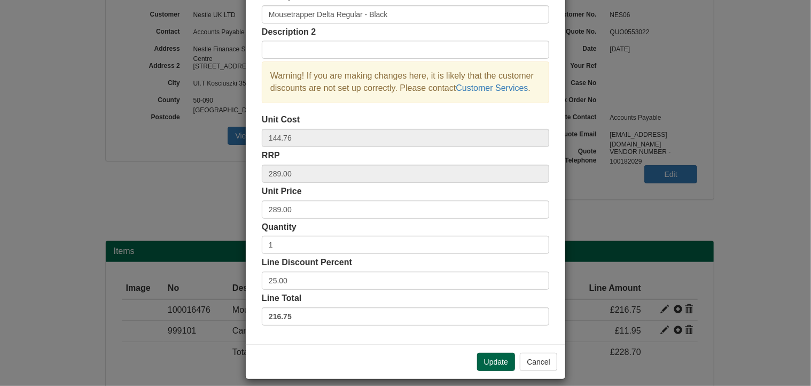
scroll to position [81, 0]
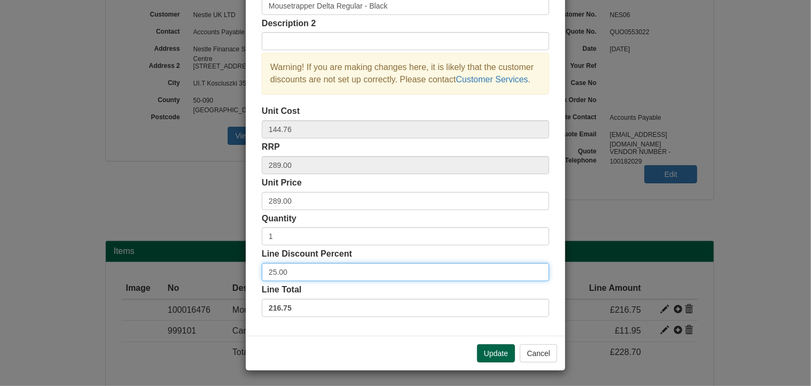
drag, startPoint x: 293, startPoint y: 271, endPoint x: 239, endPoint y: 271, distance: 54.5
click at [239, 271] on div "× Line discounts and pricing Description Mousetrapper Delta Regular - Black Des…" at bounding box center [405, 193] width 811 height 386
type input "28"
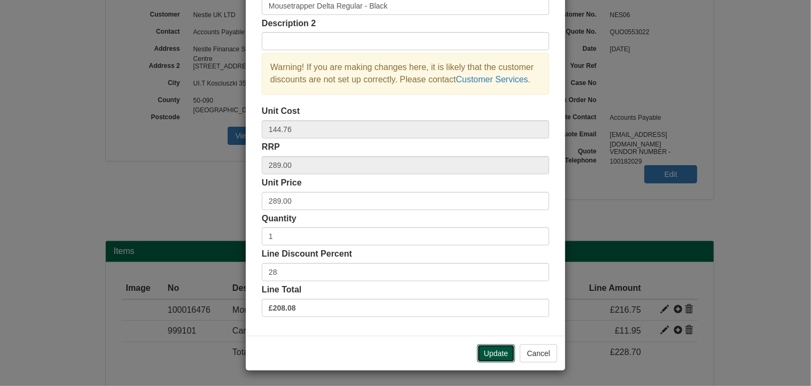
click at [489, 355] on button "Update" at bounding box center [496, 353] width 38 height 18
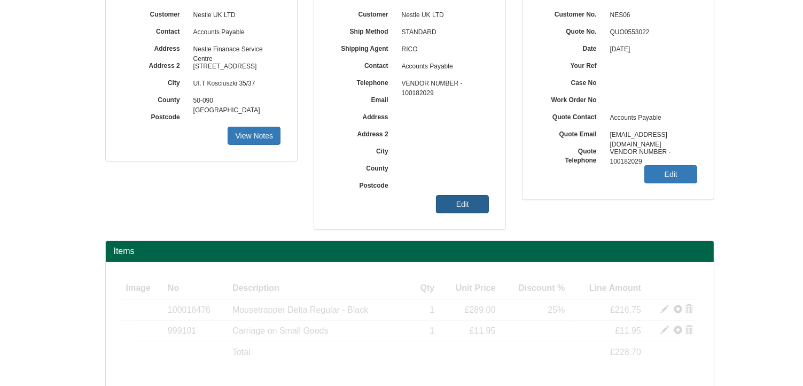
click at [460, 203] on link "Edit" at bounding box center [462, 204] width 53 height 18
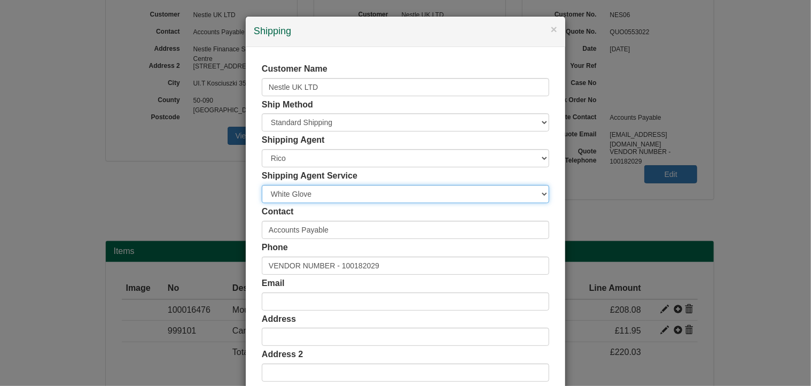
click at [306, 193] on select "Carrier White Glove" at bounding box center [406, 194] width 288 height 18
select select "CA-NEXTDAY"
click at [262, 185] on select "Carrier White Glove" at bounding box center [406, 194] width 288 height 18
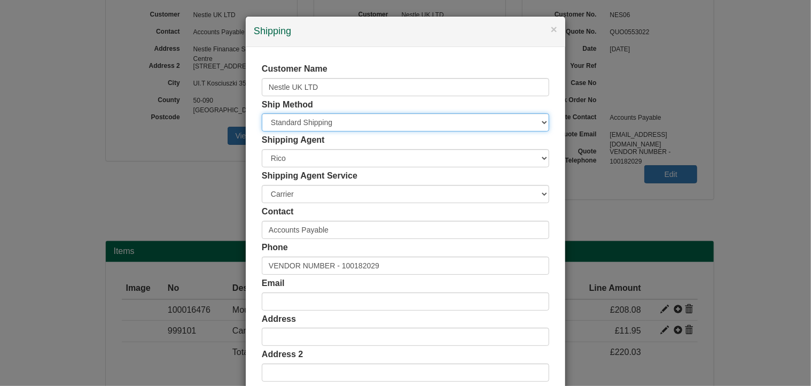
click at [299, 122] on select "Free of Charge £5 Flat Rate £7.50 Flat Rate £10 Flat Rate BESPOKE2 BESPOKE3 BES…" at bounding box center [406, 122] width 288 height 18
select select "BESPOKE9"
click at [262, 113] on select "Free of Charge £5 Flat Rate £7.50 Flat Rate £10 Flat Rate BESPOKE2 BESPOKE3 BES…" at bounding box center [406, 122] width 288 height 18
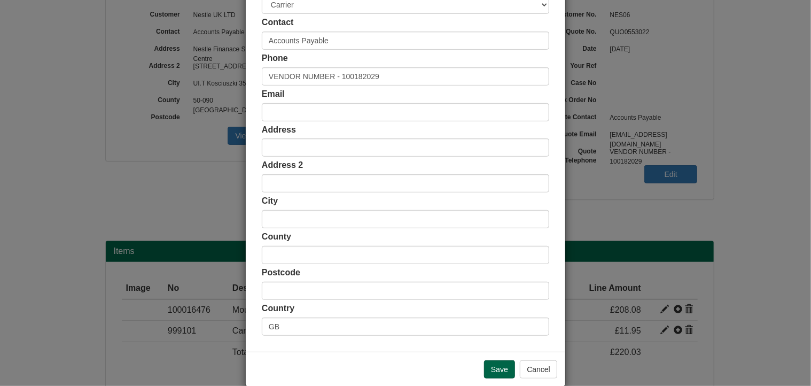
scroll to position [205, 0]
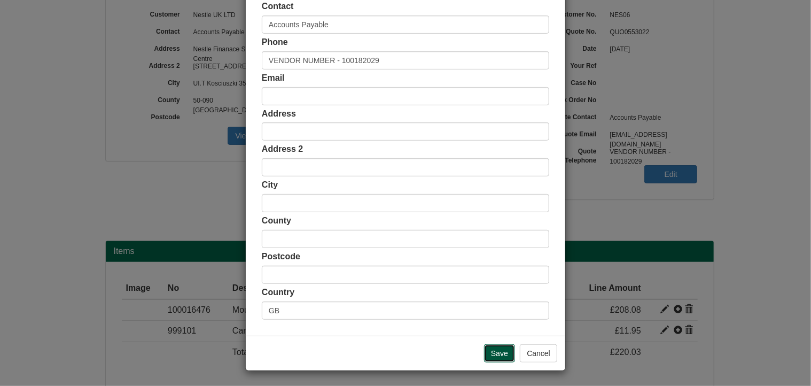
click at [487, 351] on input "Save" at bounding box center [499, 353] width 31 height 18
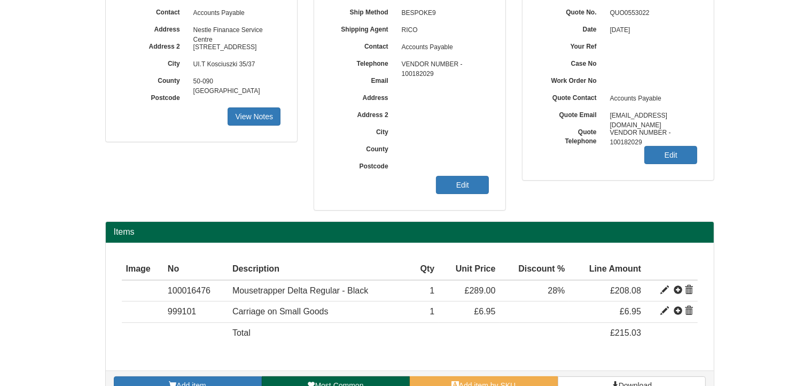
scroll to position [135, 0]
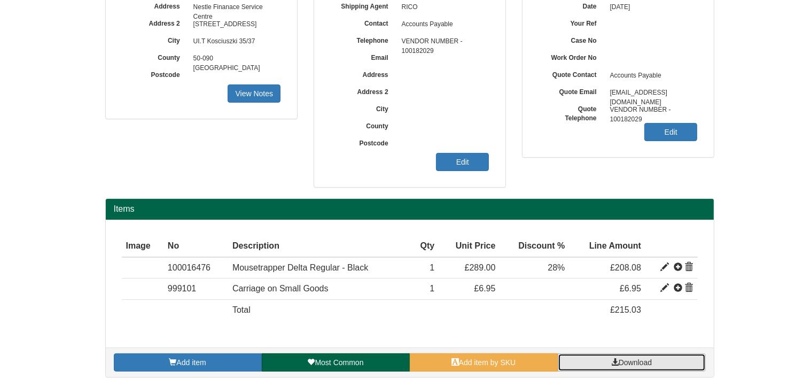
click at [616, 362] on span at bounding box center [614, 361] width 7 height 7
